Goal: Find specific page/section: Find specific page/section

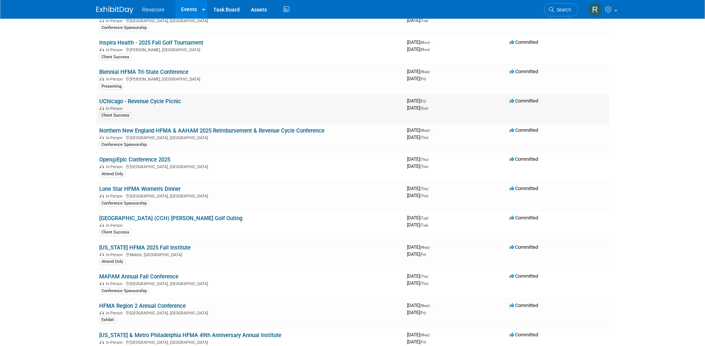
scroll to position [112, 0]
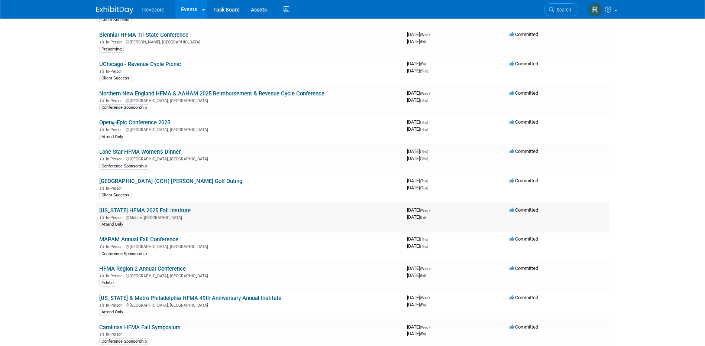
click at [175, 212] on link "[US_STATE] HFMA 2025 Fall Institute" at bounding box center [144, 210] width 91 height 7
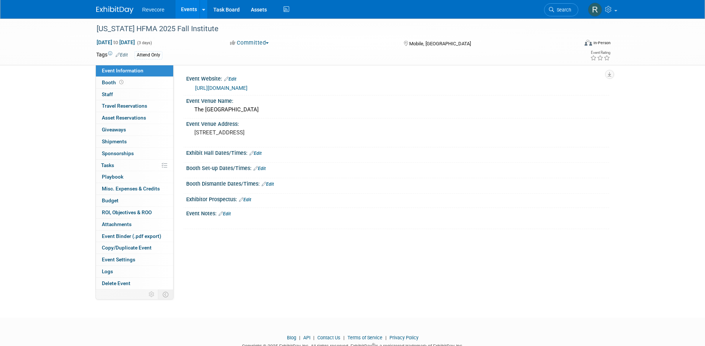
click at [183, 9] on link "Events" at bounding box center [188, 9] width 27 height 19
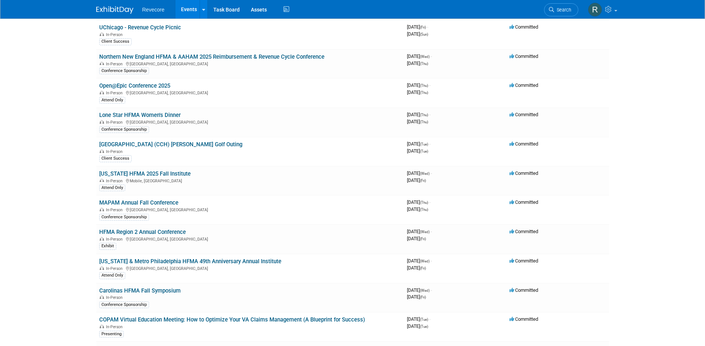
scroll to position [149, 0]
click at [155, 171] on link "[US_STATE] HFMA 2025 Fall Institute" at bounding box center [144, 173] width 91 height 7
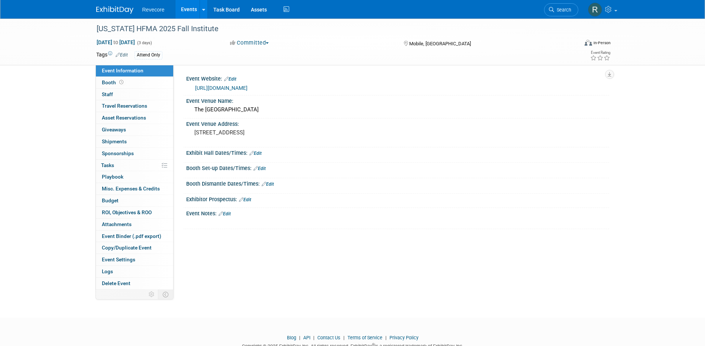
click at [194, 15] on link "Events" at bounding box center [188, 9] width 27 height 19
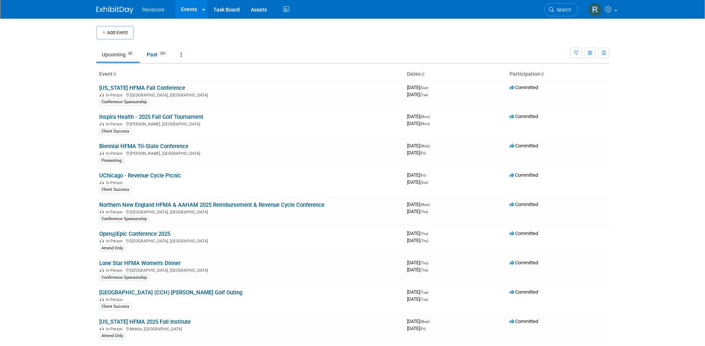
click at [183, 15] on link "Events" at bounding box center [188, 9] width 27 height 19
